Goal: Task Accomplishment & Management: Use online tool/utility

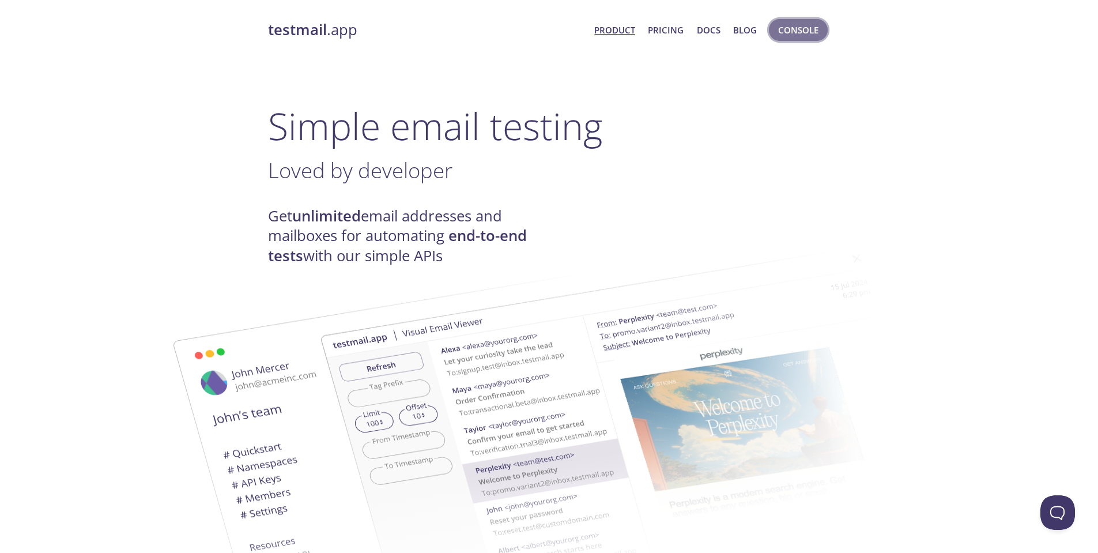
click at [786, 33] on span "Console" at bounding box center [798, 29] width 40 height 15
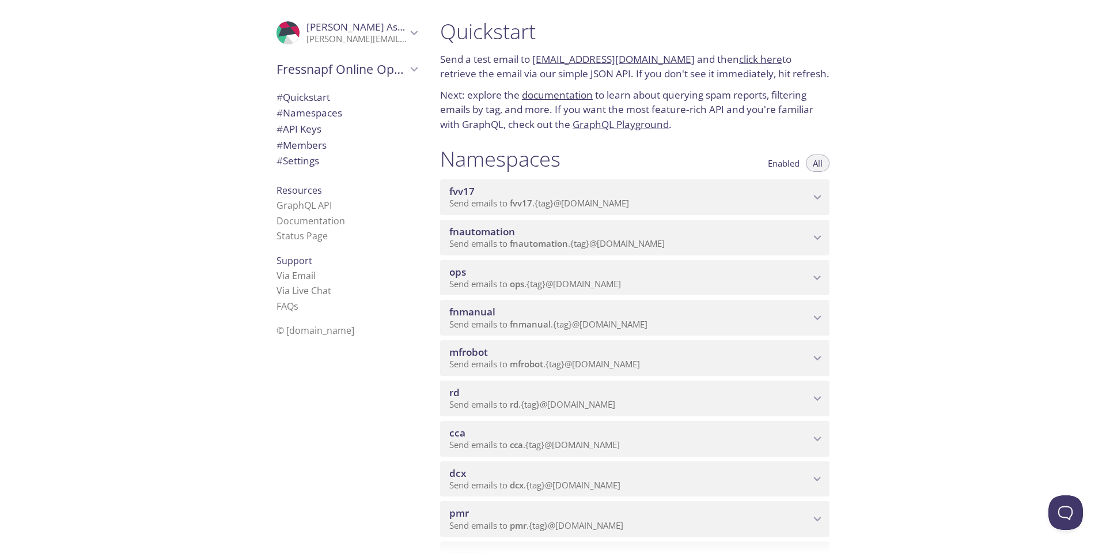
click at [471, 232] on span "fnautomation" at bounding box center [482, 231] width 66 height 13
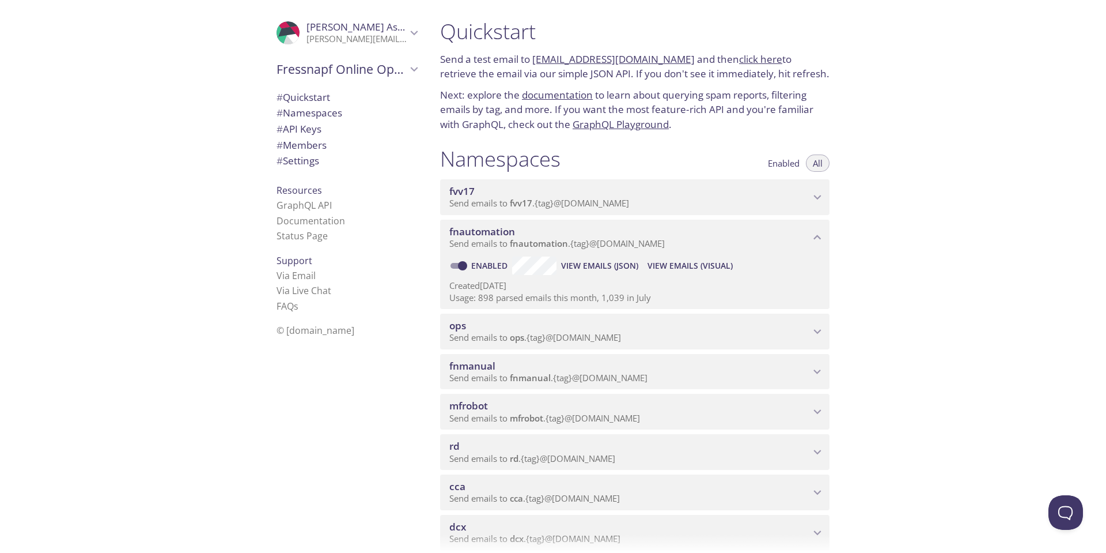
click at [712, 263] on span "View Emails (Visual)" at bounding box center [690, 266] width 85 height 14
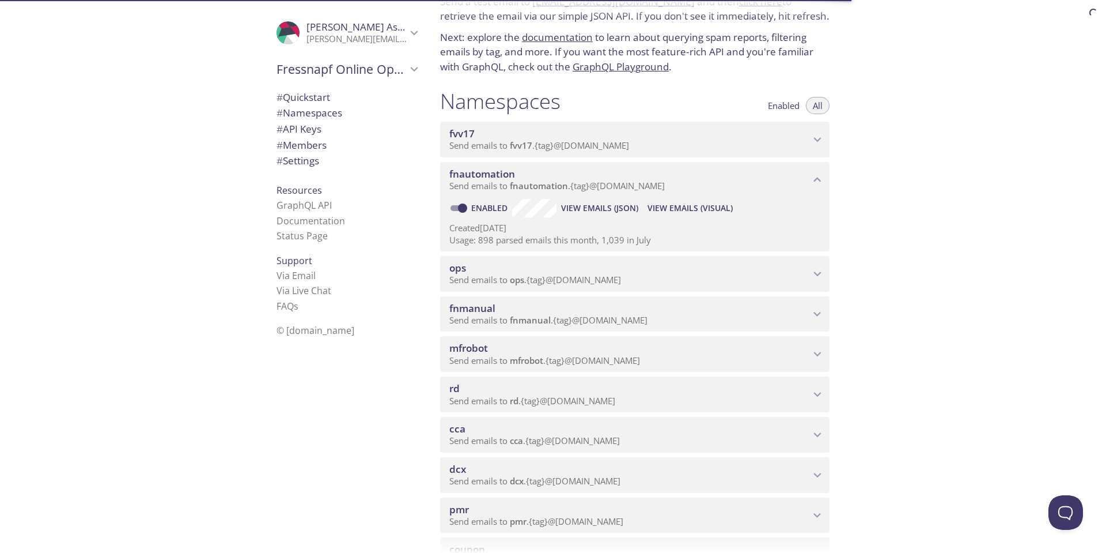
scroll to position [173, 0]
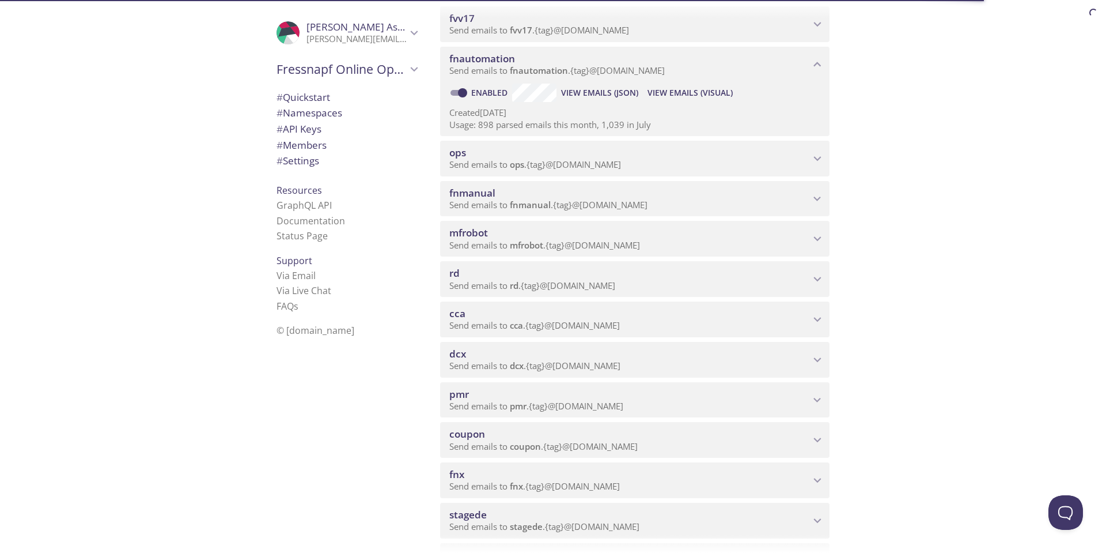
click at [814, 199] on icon "fnmanual namespace" at bounding box center [817, 198] width 15 height 15
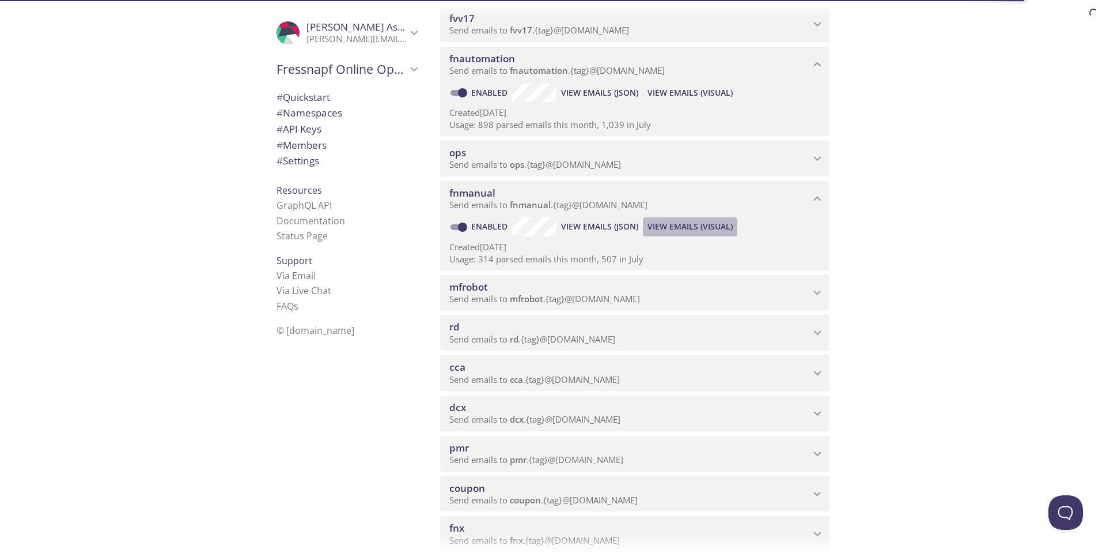
click at [697, 228] on span "View Emails (Visual)" at bounding box center [690, 227] width 85 height 14
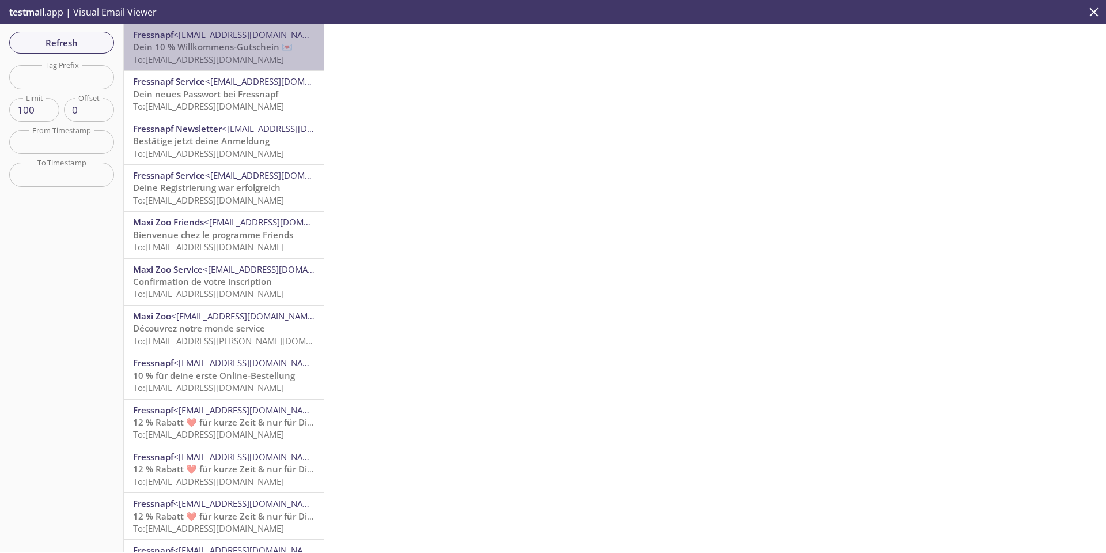
click at [224, 41] on span "Dein 10 % Willkommens-Gutschein 💌" at bounding box center [213, 47] width 160 height 12
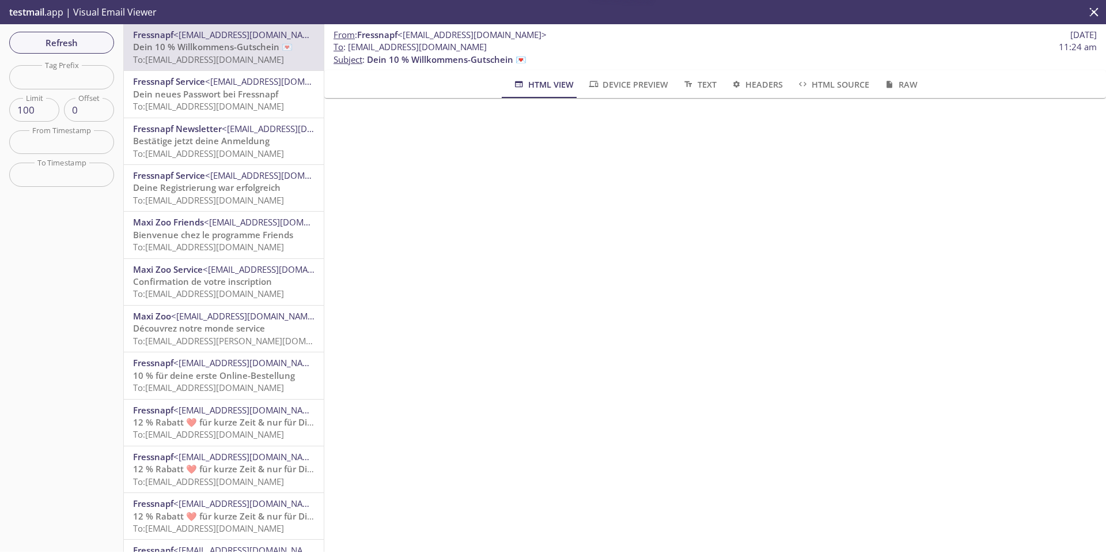
click at [218, 89] on span "Dein neues Passwort bei Fressnapf" at bounding box center [205, 94] width 145 height 12
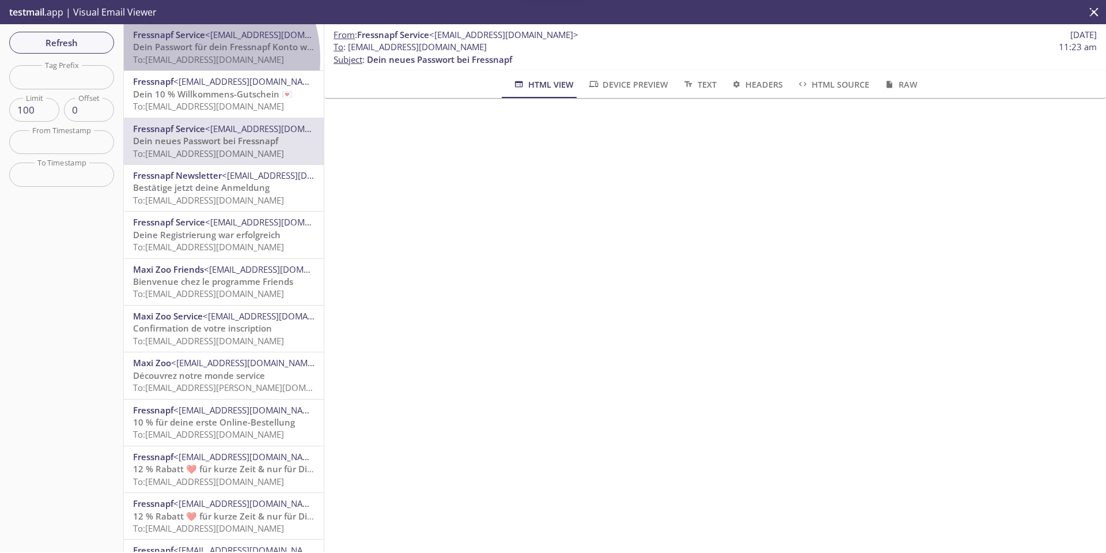
click at [186, 59] on span "To: fnmanual.testxa2u1g@inbox.testmail.app" at bounding box center [208, 60] width 151 height 12
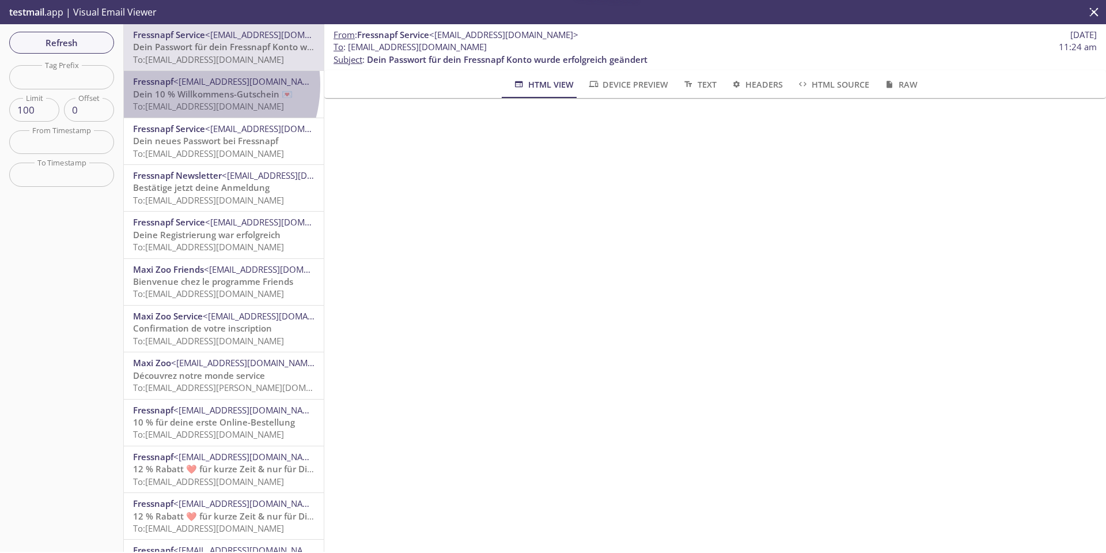
click at [190, 84] on span "<[EMAIL_ADDRESS][DOMAIN_NAME]>" at bounding box center [247, 81] width 149 height 12
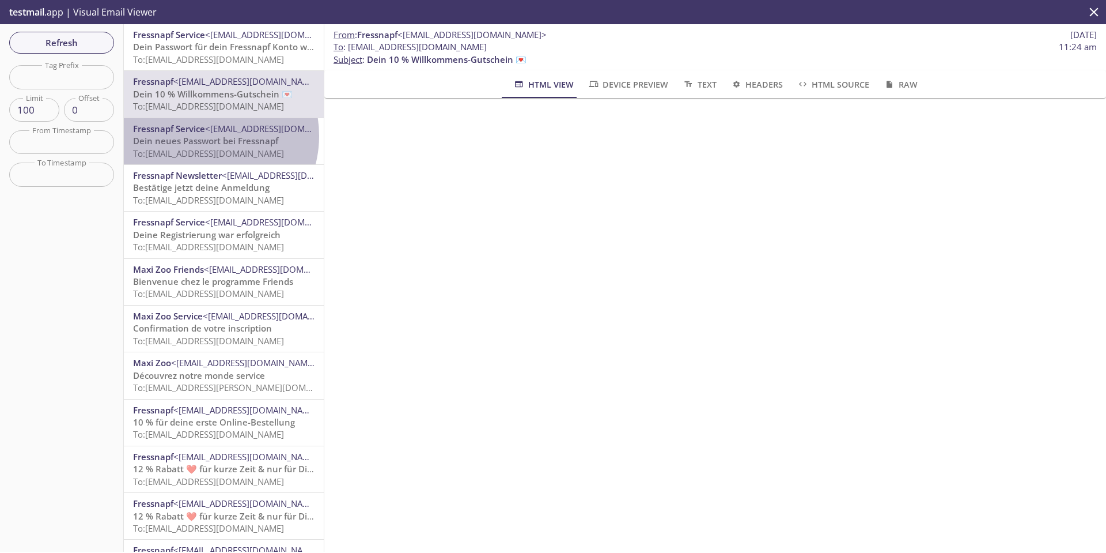
click at [205, 136] on span "Dein neues Passwort bei Fressnapf" at bounding box center [205, 141] width 145 height 12
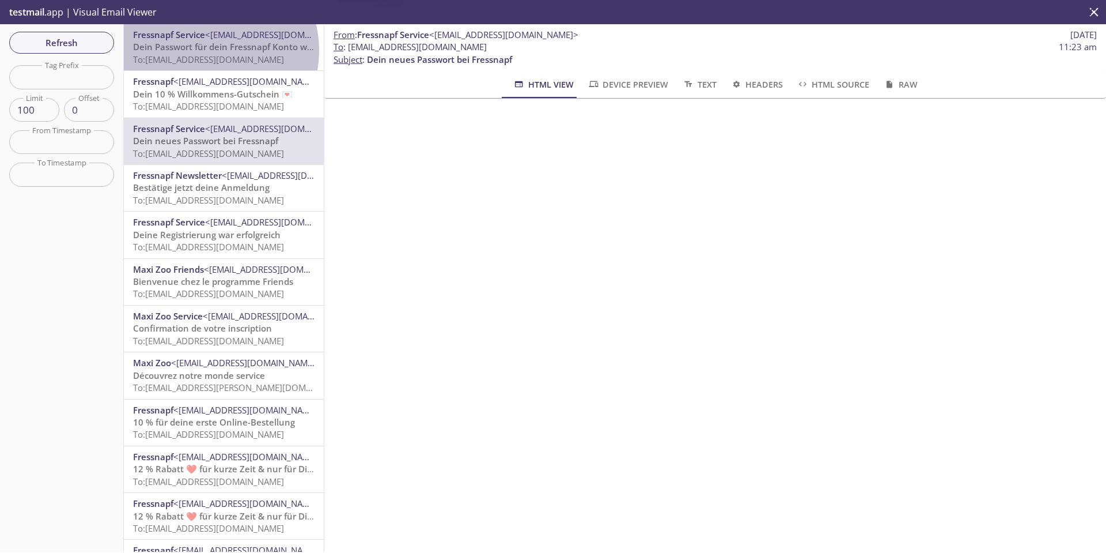
click at [202, 51] on span "Dein Passwort für dein Fressnapf Konto wurde erfolgreich geändert" at bounding box center [273, 47] width 281 height 12
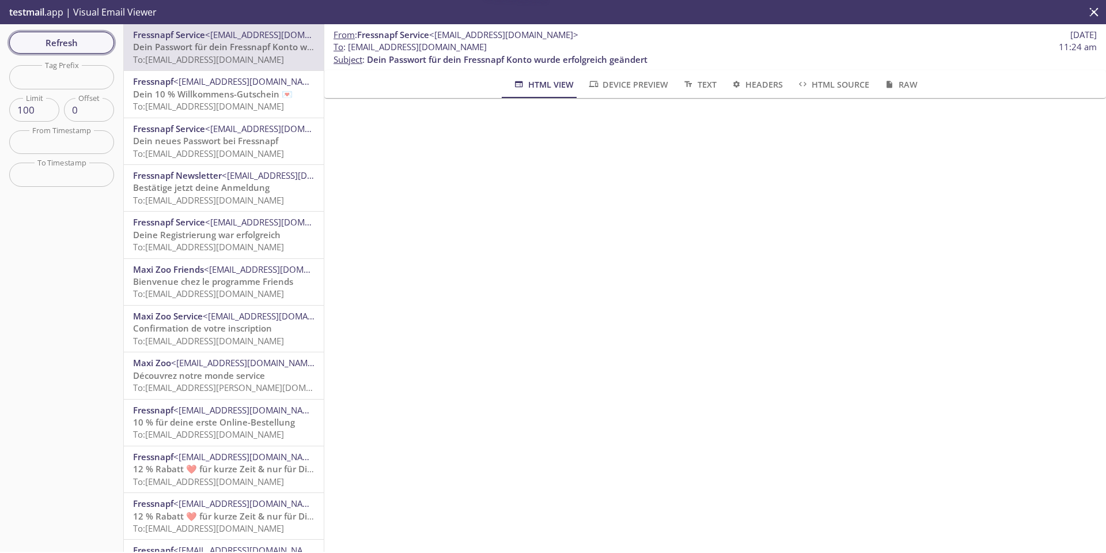
click at [67, 42] on span "Refresh" at bounding box center [61, 42] width 86 height 15
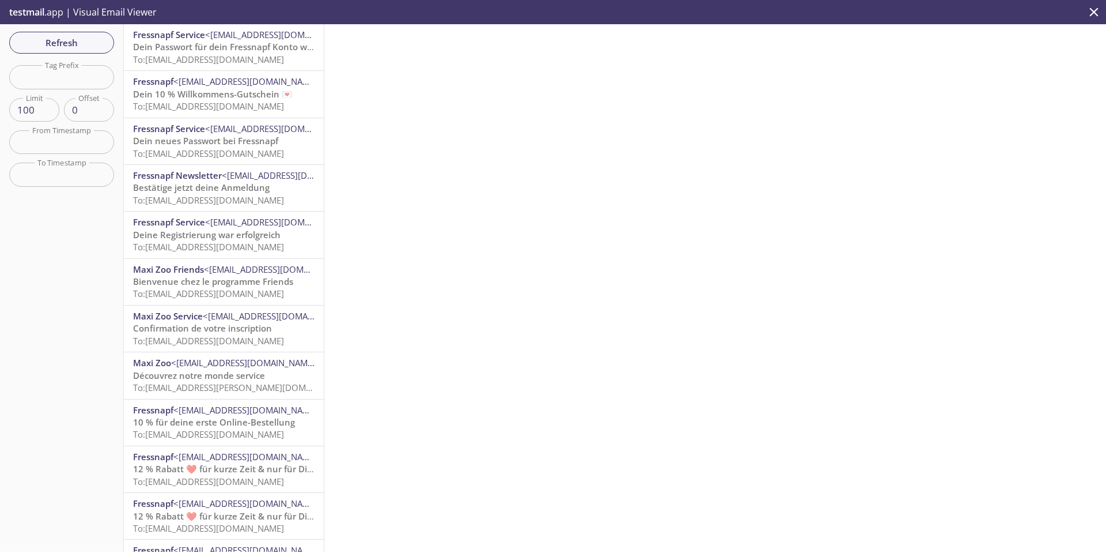
click at [220, 190] on span "Bestätige jetzt deine Anmeldung" at bounding box center [201, 188] width 137 height 12
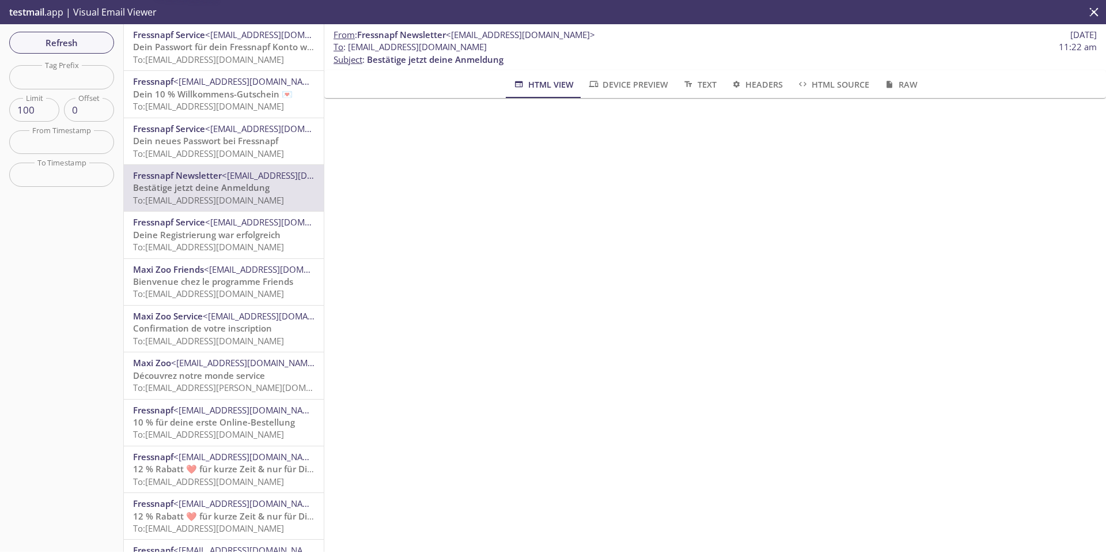
click at [225, 52] on span "Dein Passwort für dein Fressnapf Konto wurde erfolgreich geändert" at bounding box center [273, 47] width 281 height 12
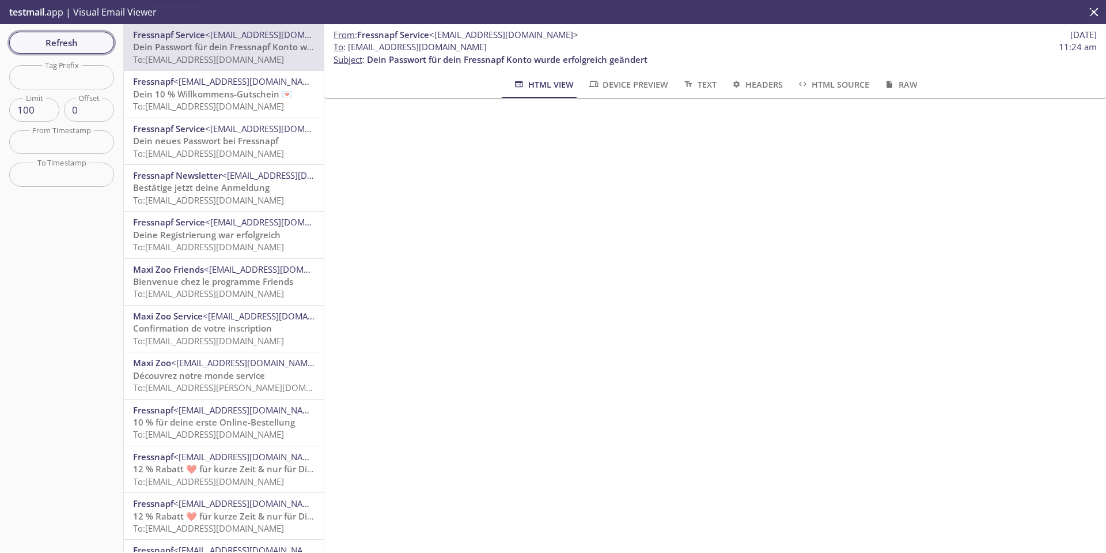
click at [89, 40] on span "Refresh" at bounding box center [61, 42] width 86 height 15
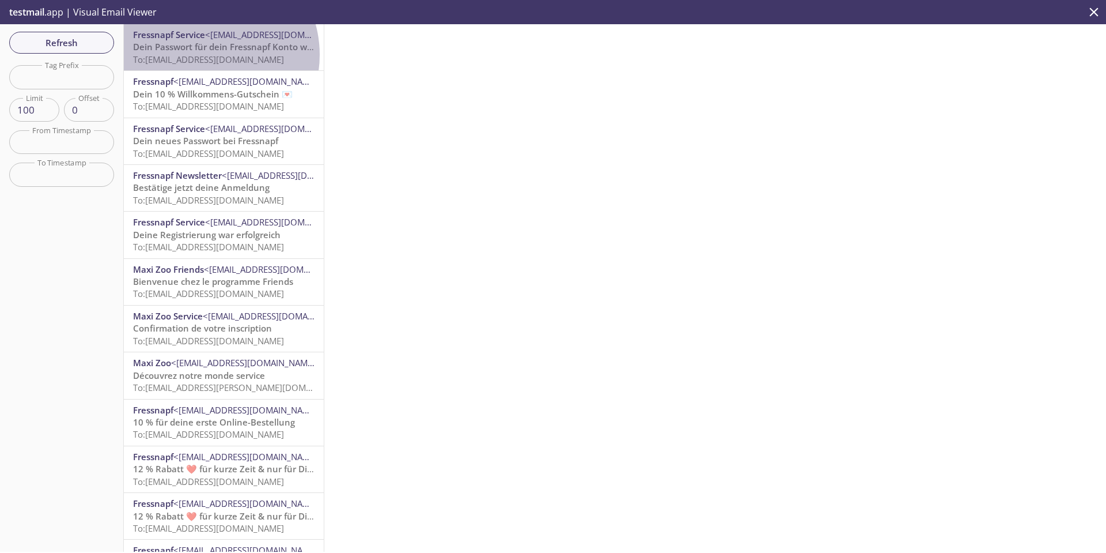
click at [203, 55] on span "To: fnmanual.testxa2u1g@inbox.testmail.app" at bounding box center [208, 60] width 151 height 12
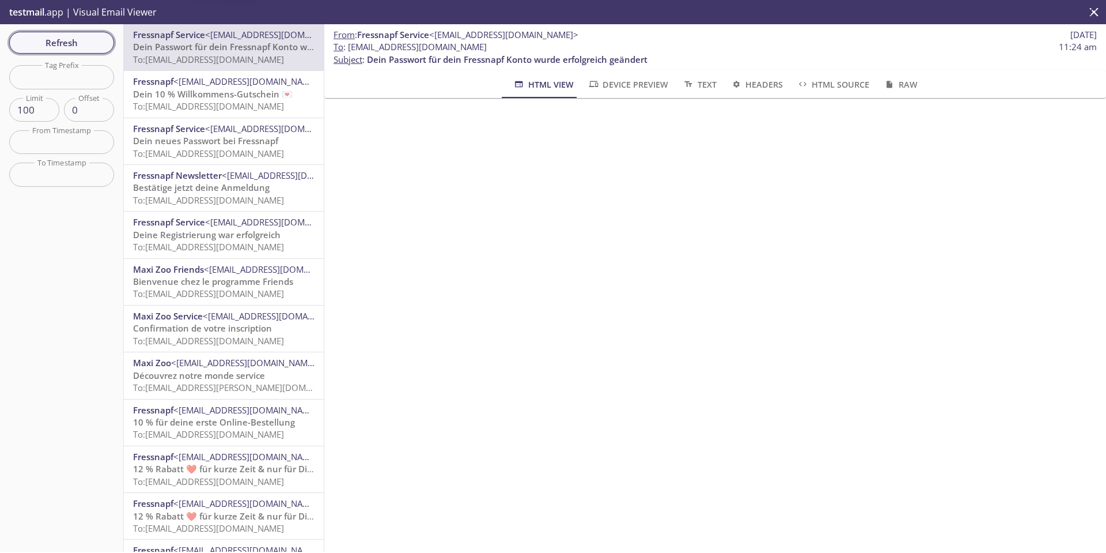
click at [61, 40] on span "Refresh" at bounding box center [61, 42] width 86 height 15
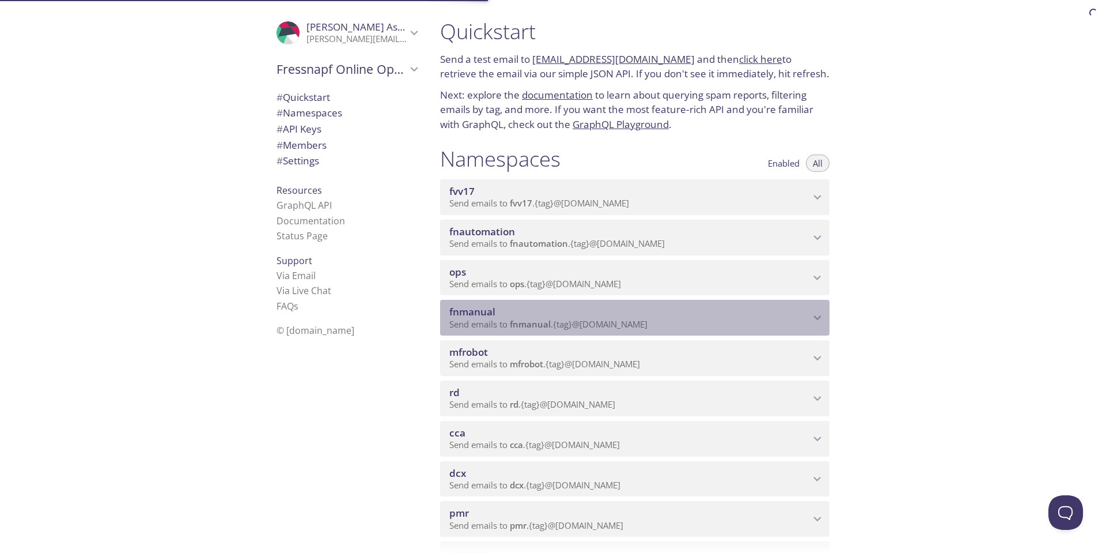
click at [471, 309] on span "fnmanual" at bounding box center [472, 311] width 46 height 13
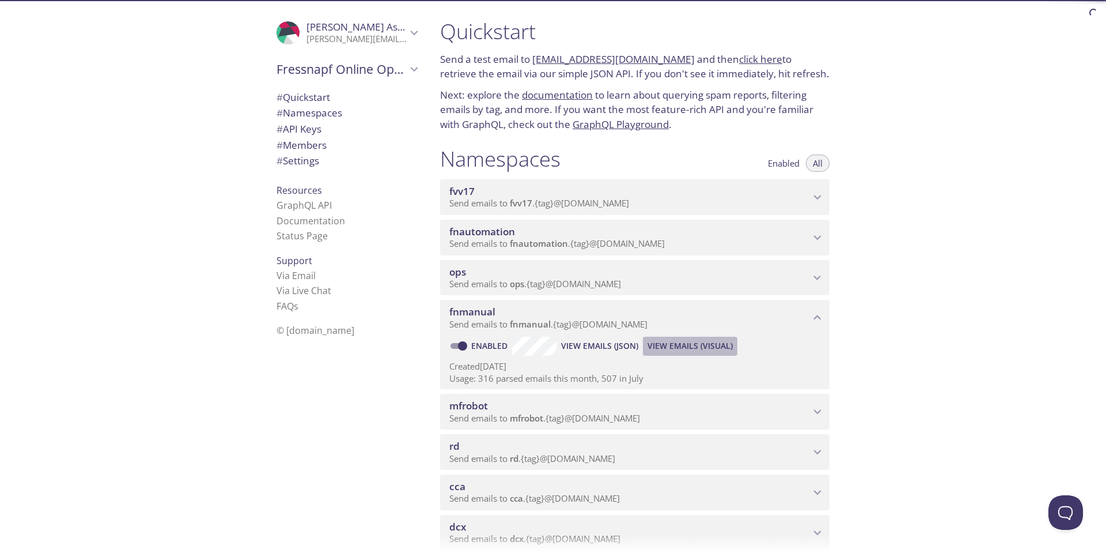
click at [714, 347] on span "View Emails (Visual)" at bounding box center [690, 346] width 85 height 14
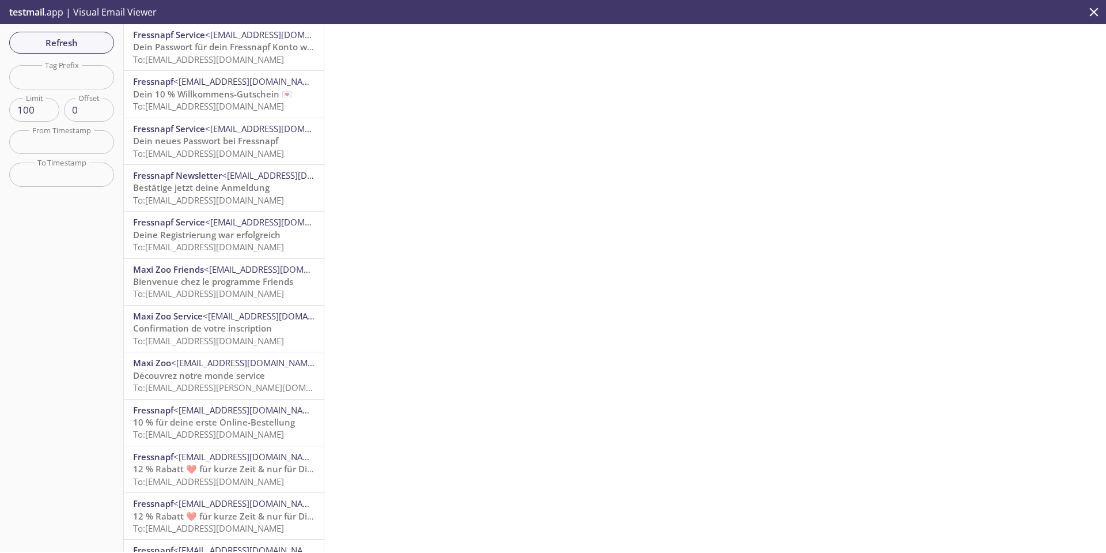
click at [186, 103] on span "To: fnmanual.guestTest@inbox.testmail.app" at bounding box center [208, 106] width 151 height 12
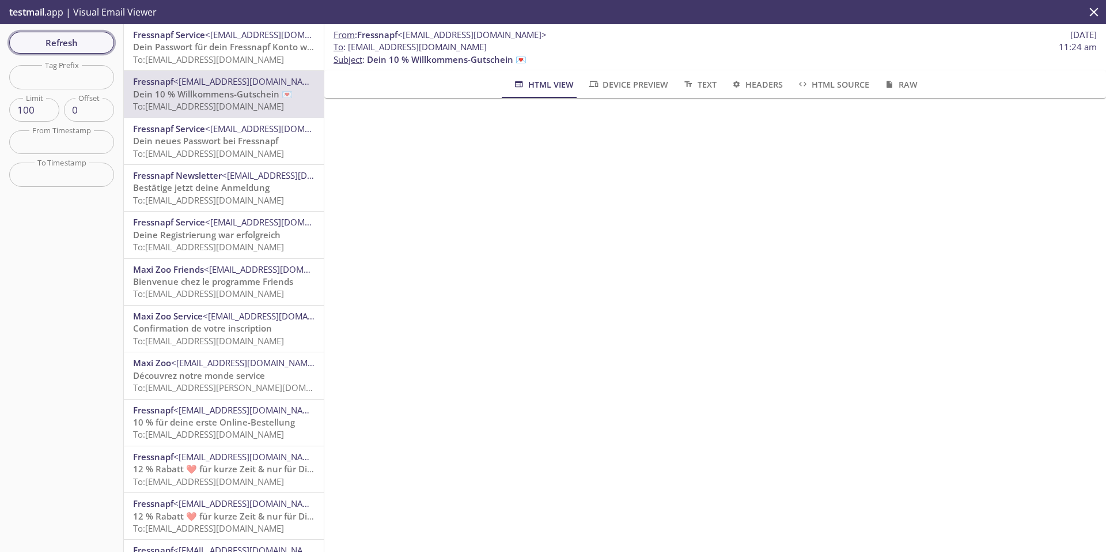
click at [191, 48] on span "Dein Passwort für dein Fressnapf Konto wurde erfolgreich geändert" at bounding box center [273, 47] width 281 height 12
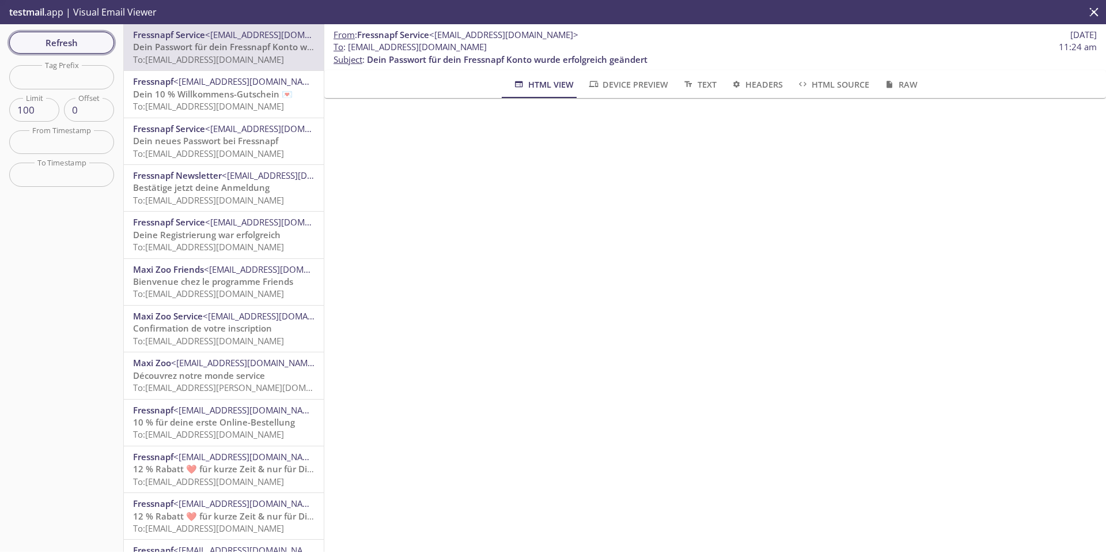
click at [86, 43] on span "Refresh" at bounding box center [61, 42] width 86 height 15
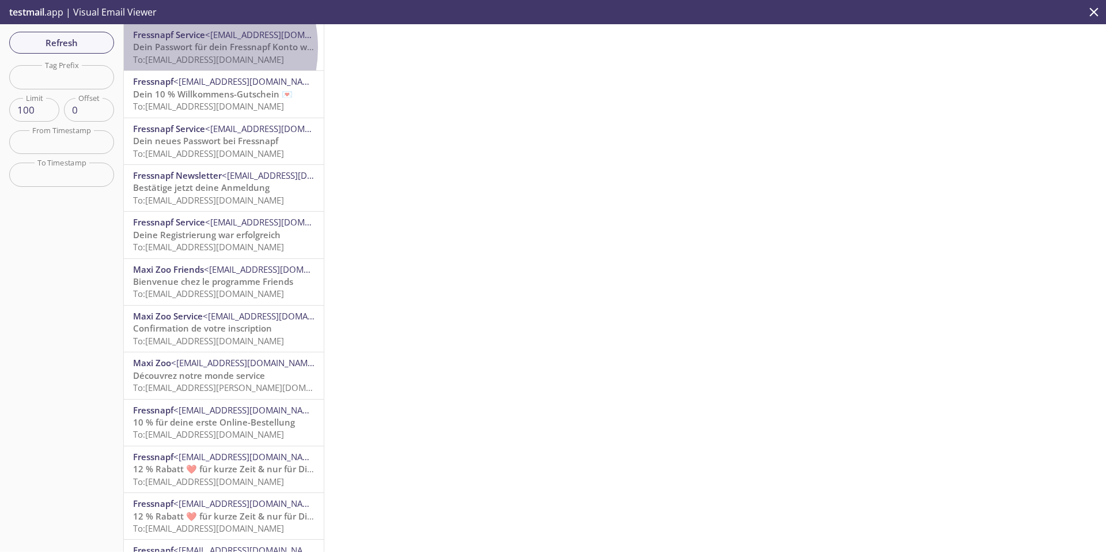
click at [184, 48] on span "Dein Passwort für dein Fressnapf Konto wurde erfolgreich geändert" at bounding box center [273, 47] width 281 height 12
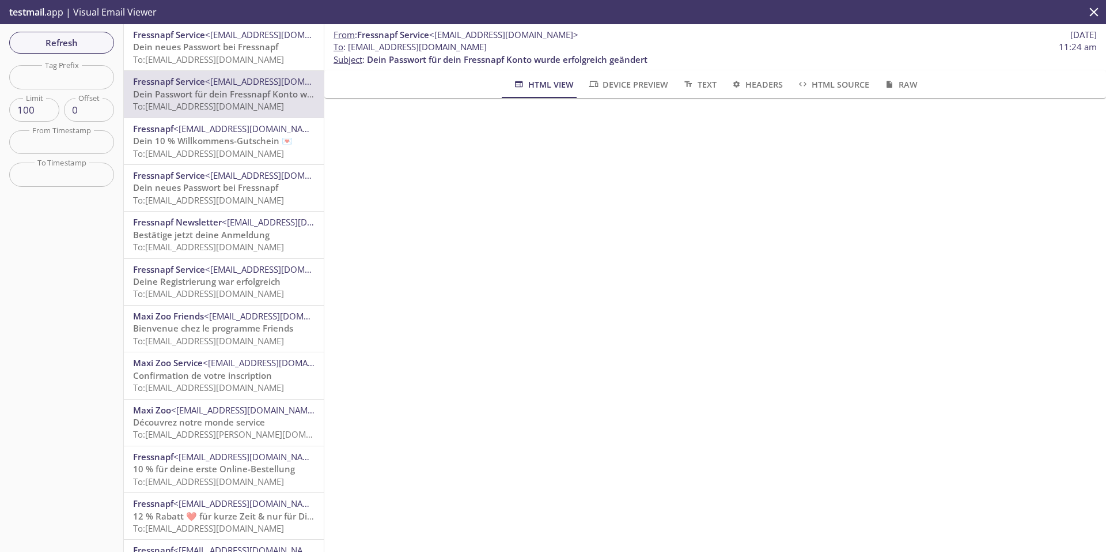
click at [234, 47] on span "Dein neues Passwort bei Fressnapf" at bounding box center [205, 47] width 145 height 12
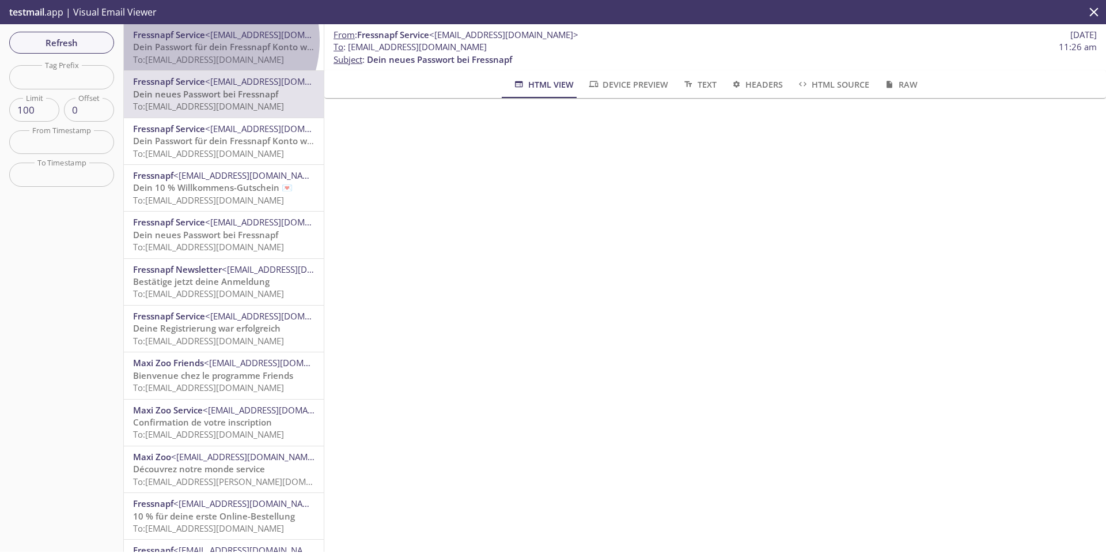
click at [206, 40] on span "Fressnapf Service <service@service.fressnapf.de>" at bounding box center [224, 35] width 182 height 12
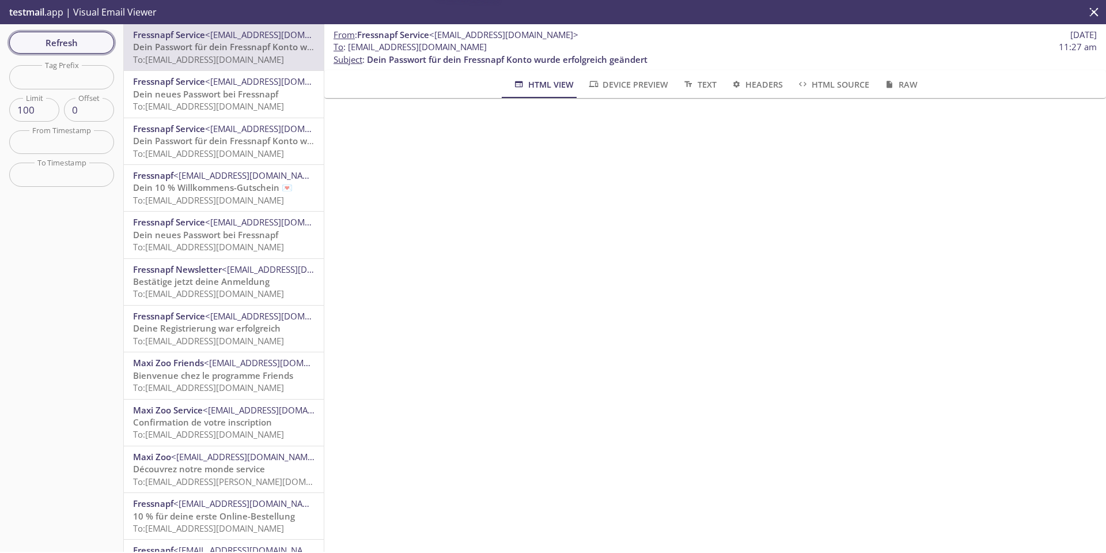
click at [95, 44] on span "Refresh" at bounding box center [61, 42] width 86 height 15
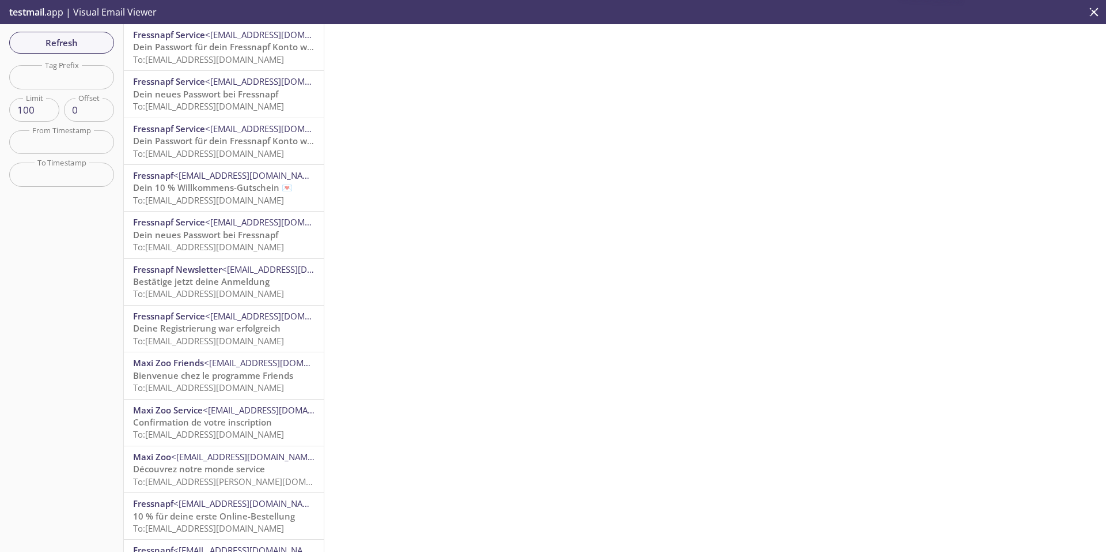
click at [217, 47] on span "Dein Passwort für dein Fressnapf Konto wurde erfolgreich geändert" at bounding box center [273, 47] width 281 height 12
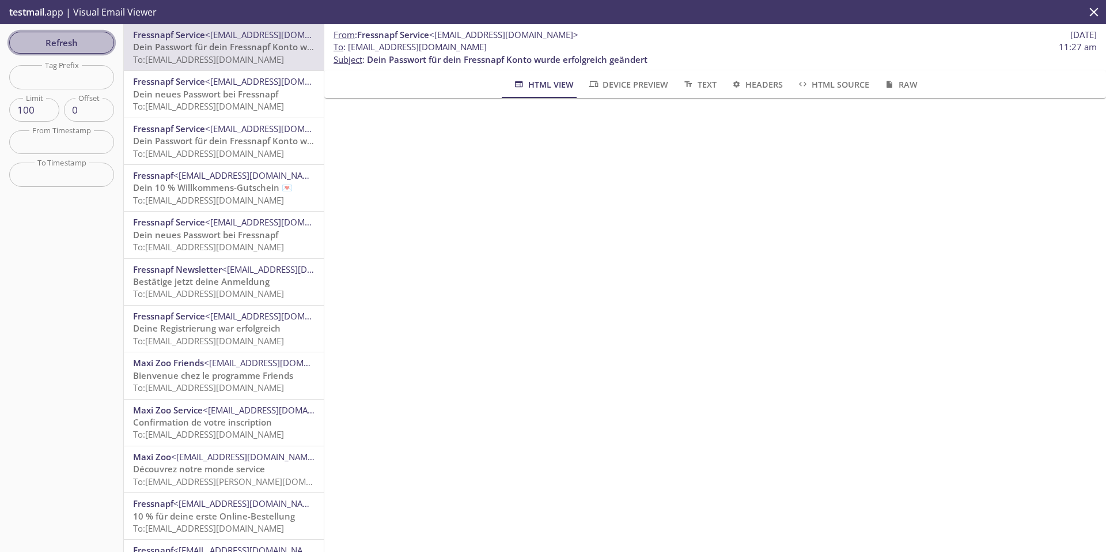
click at [52, 46] on span "Refresh" at bounding box center [61, 42] width 86 height 15
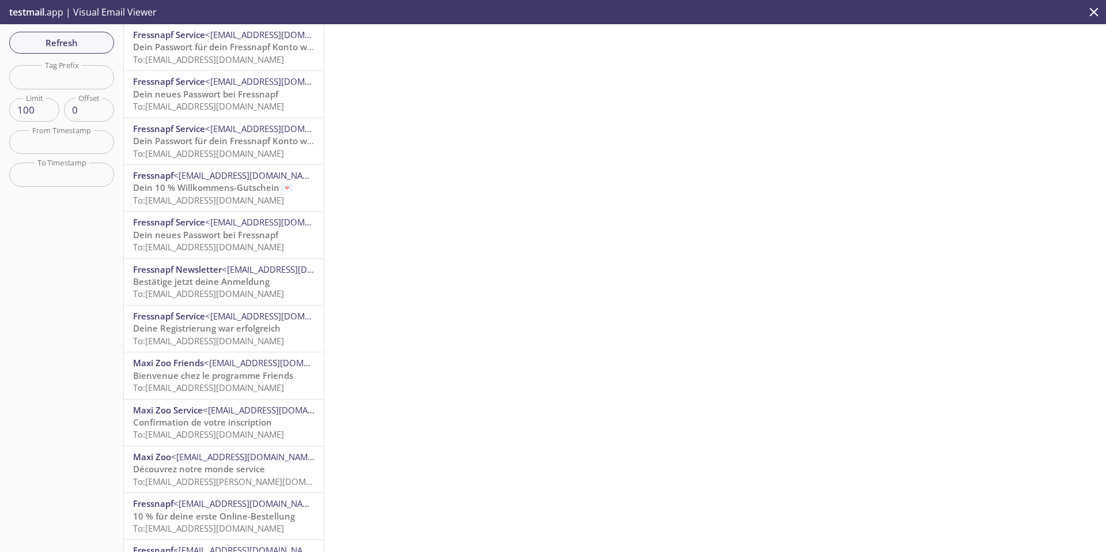
click at [189, 43] on span "Dein Passwort für dein Fressnapf Konto wurde erfolgreich geändert" at bounding box center [273, 47] width 281 height 12
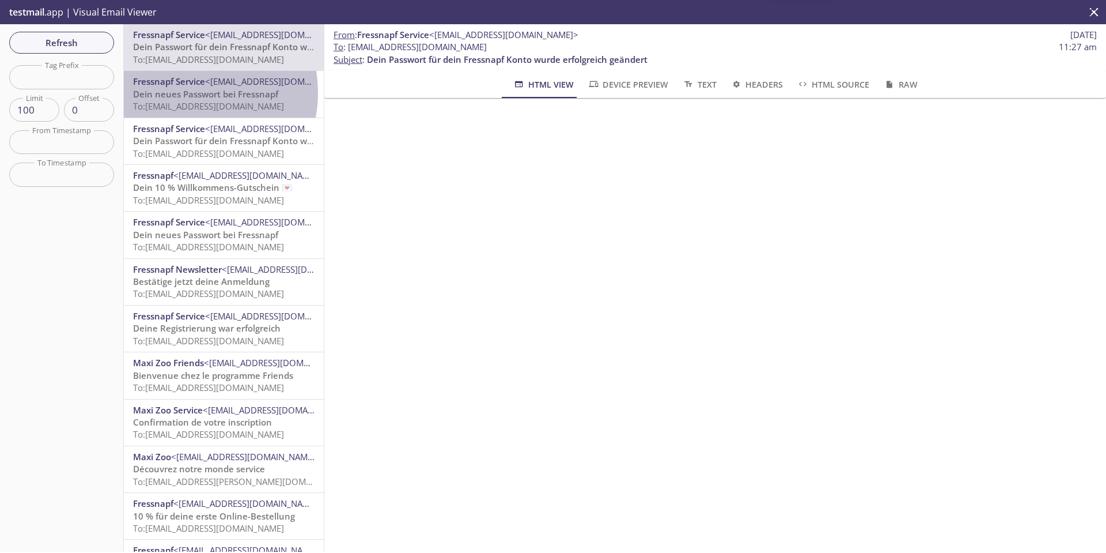
click at [185, 92] on span "Dein neues Passwort bei Fressnapf" at bounding box center [205, 94] width 145 height 12
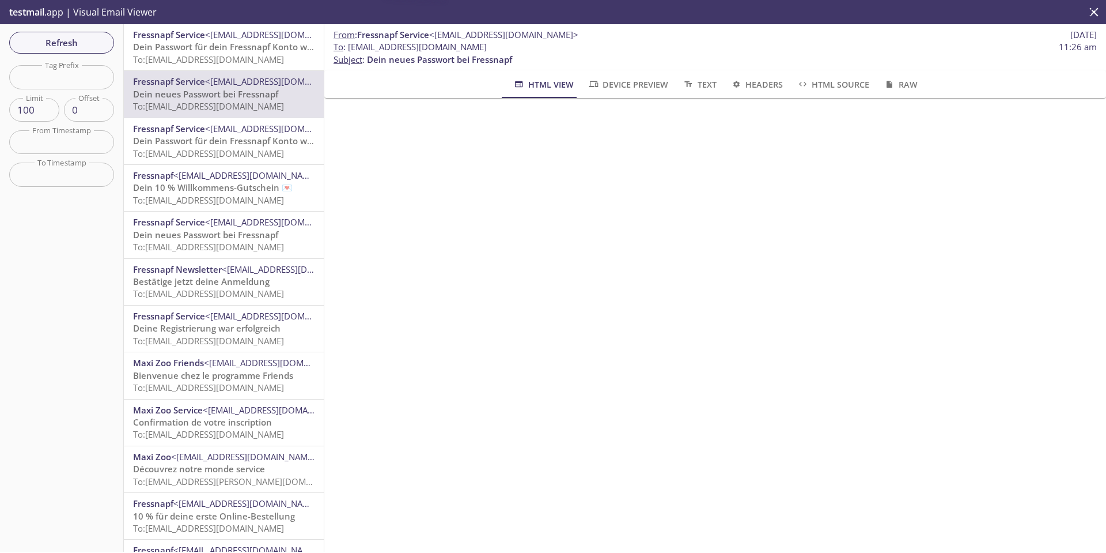
click at [179, 59] on span "To: fnmanual.test0x574w@inbox.testmail.app" at bounding box center [208, 60] width 151 height 12
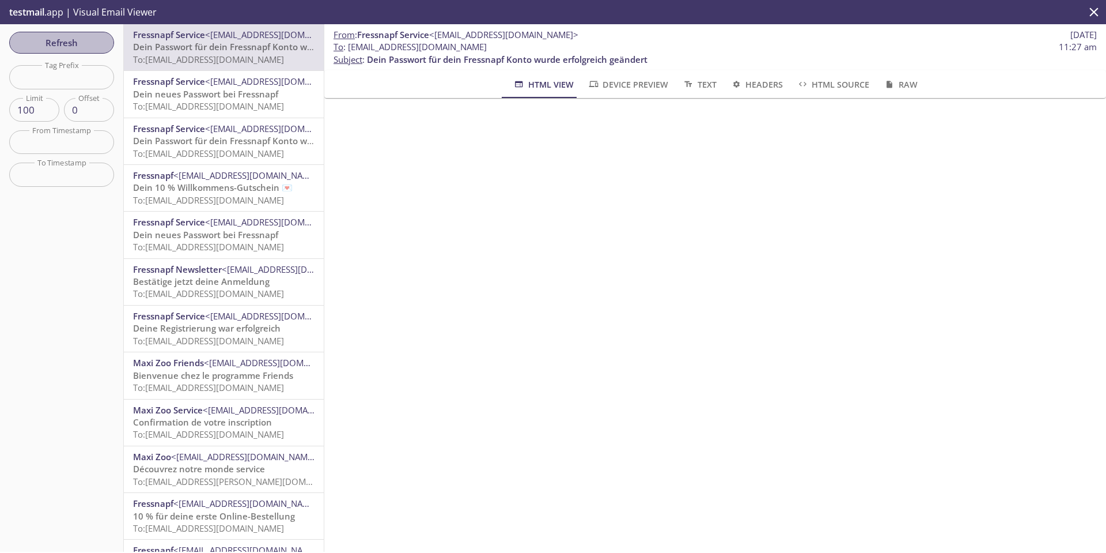
click at [95, 47] on span "Refresh" at bounding box center [61, 42] width 86 height 15
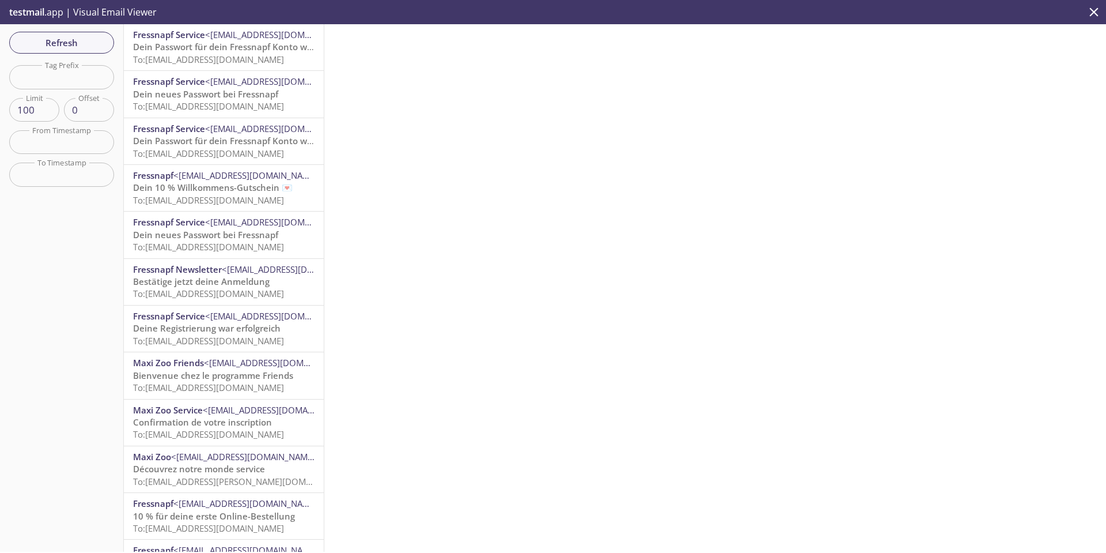
click at [90, 40] on span "Refresh" at bounding box center [61, 42] width 86 height 15
